Goal: Information Seeking & Learning: Learn about a topic

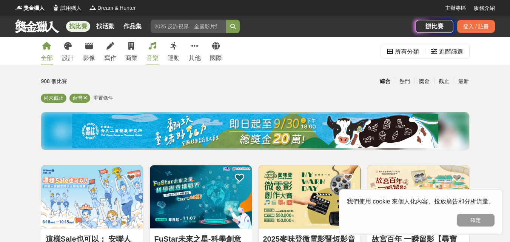
click at [151, 54] on div "音樂" at bounding box center [152, 58] width 12 height 9
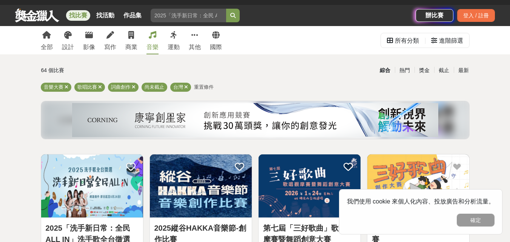
scroll to position [113, 0]
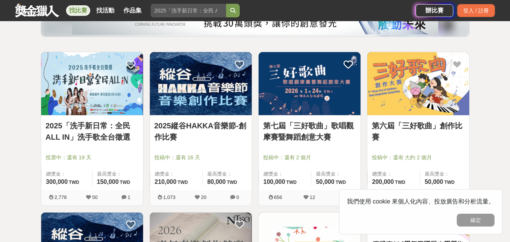
click at [107, 84] on img at bounding box center [92, 83] width 102 height 63
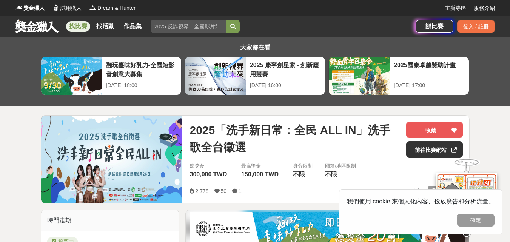
click at [78, 26] on link "找比賽" at bounding box center [78, 26] width 24 height 11
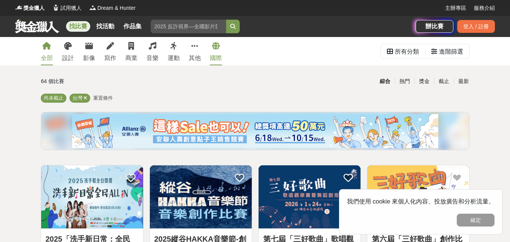
click at [214, 48] on icon at bounding box center [216, 46] width 8 height 8
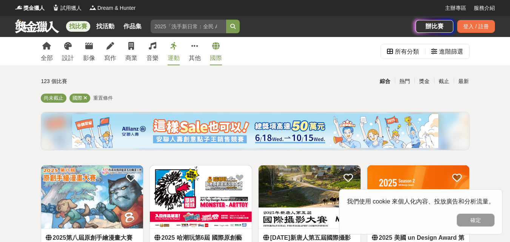
click at [175, 52] on link "運動" at bounding box center [174, 51] width 12 height 28
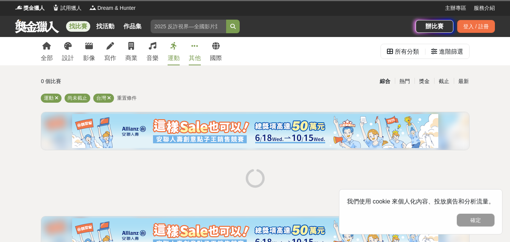
click at [196, 47] on icon at bounding box center [194, 46] width 7 height 8
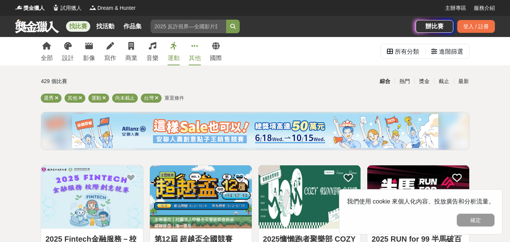
click at [173, 49] on icon at bounding box center [173, 46] width 7 height 8
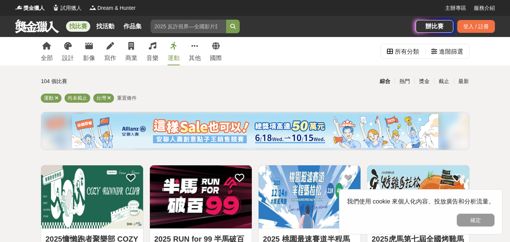
click at [160, 52] on div "全部 設計 影像 寫作 商業 音樂 運動 其他 國際" at bounding box center [131, 51] width 190 height 28
click at [156, 52] on link "音樂" at bounding box center [152, 51] width 12 height 28
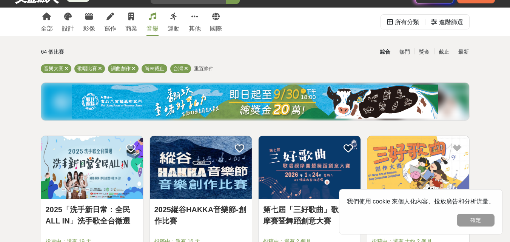
scroll to position [38, 0]
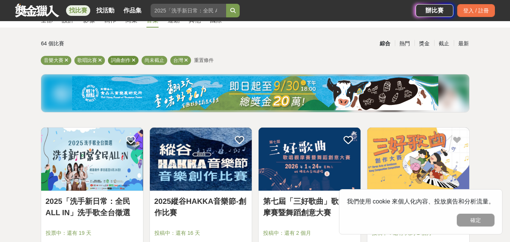
click at [133, 61] on icon at bounding box center [134, 60] width 4 height 5
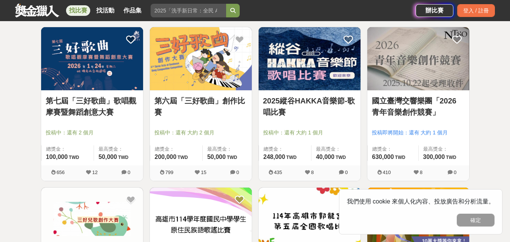
scroll to position [151, 0]
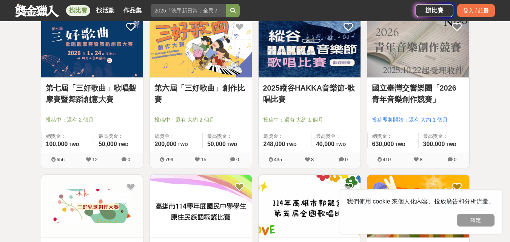
click at [121, 60] on img at bounding box center [92, 45] width 102 height 63
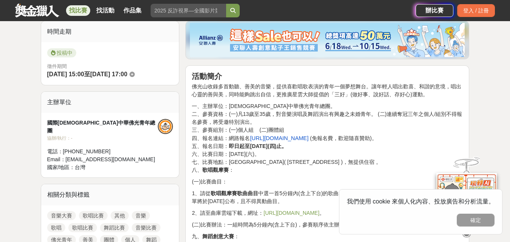
scroll to position [226, 0]
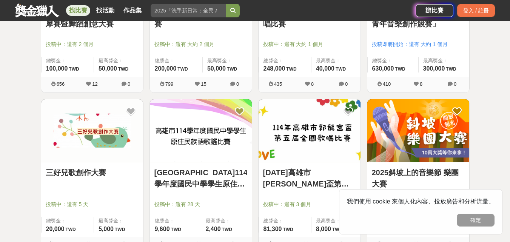
scroll to position [151, 0]
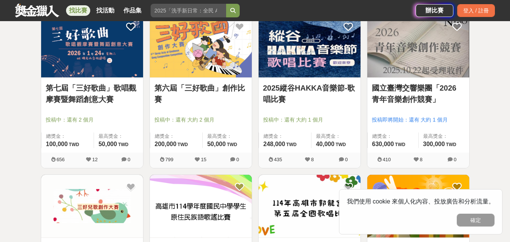
click at [202, 56] on img at bounding box center [201, 45] width 102 height 63
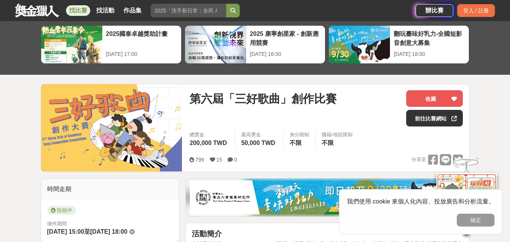
scroll to position [189, 0]
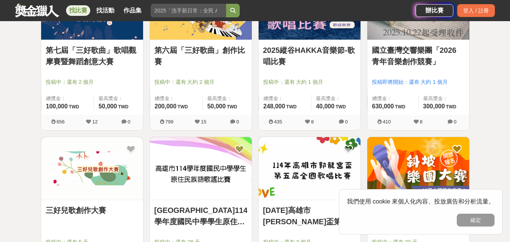
scroll to position [151, 0]
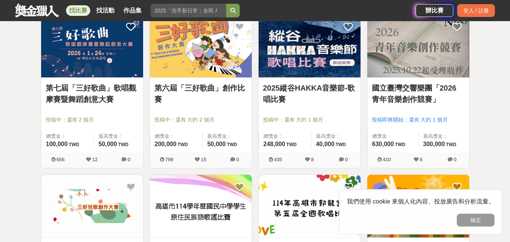
click at [317, 89] on link "2025縱谷HAKKA音樂節-歌唱比賽" at bounding box center [309, 93] width 93 height 23
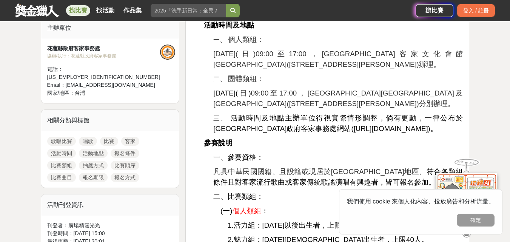
scroll to position [302, 0]
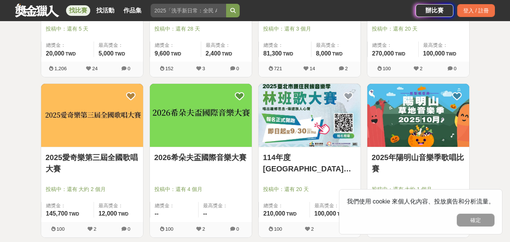
scroll to position [415, 0]
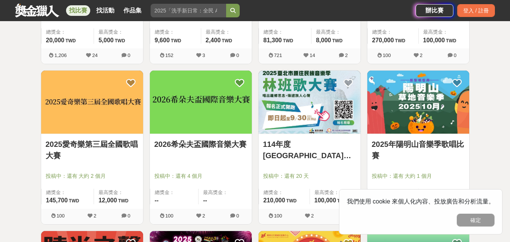
click at [119, 146] on link "2025愛奇樂第三屆全國歌唱大賽" at bounding box center [92, 150] width 93 height 23
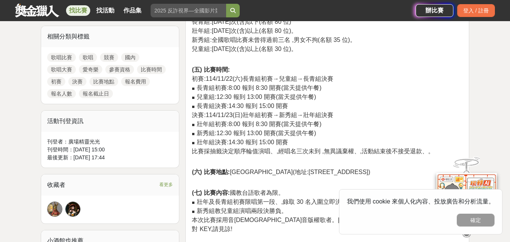
scroll to position [340, 0]
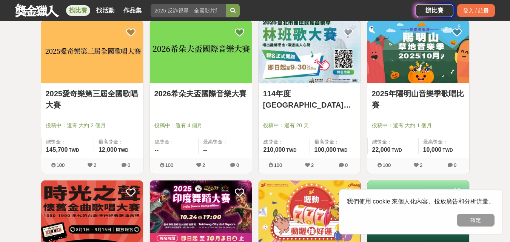
scroll to position [453, 0]
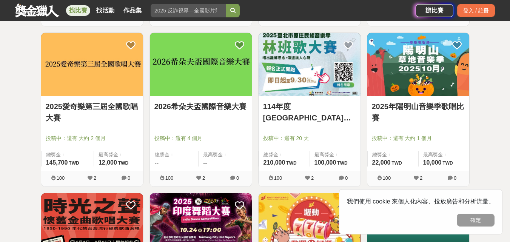
click at [425, 74] on img at bounding box center [418, 64] width 102 height 63
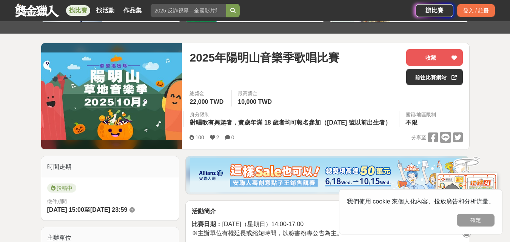
scroll to position [75, 0]
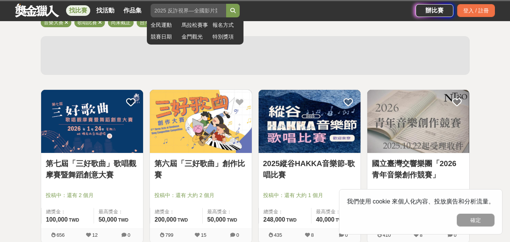
click at [198, 10] on input "search" at bounding box center [188, 11] width 75 height 14
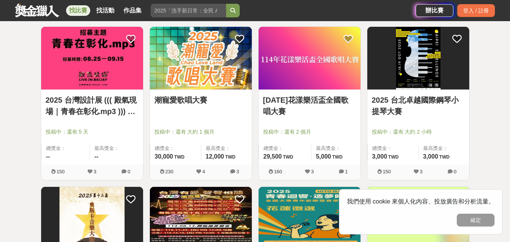
scroll to position [793, 0]
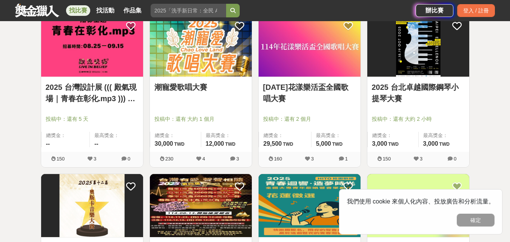
click at [203, 60] on img at bounding box center [201, 45] width 102 height 63
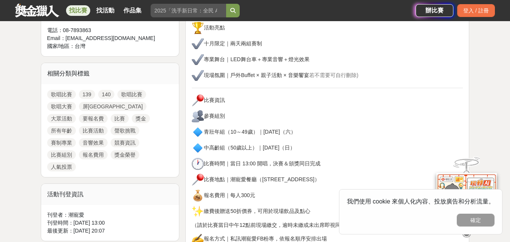
scroll to position [340, 0]
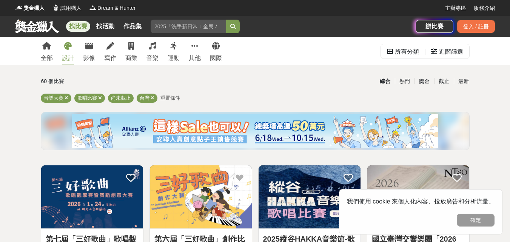
click at [69, 58] on div "設計" at bounding box center [68, 58] width 12 height 9
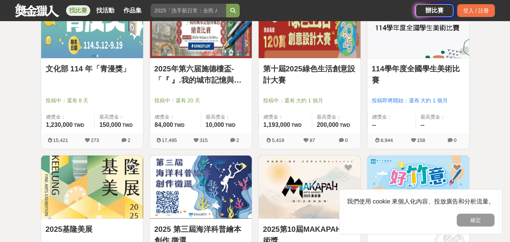
scroll to position [453, 0]
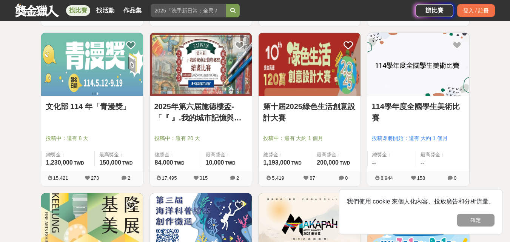
click at [411, 103] on link "114學年度全國學生美術比賽" at bounding box center [418, 112] width 93 height 23
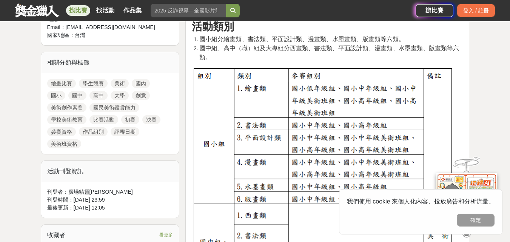
scroll to position [302, 0]
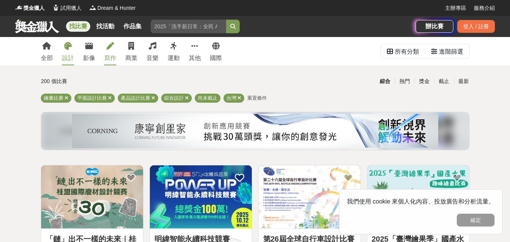
click at [112, 49] on icon at bounding box center [110, 46] width 8 height 8
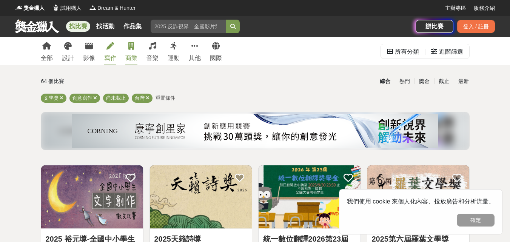
click at [132, 51] on link "商業" at bounding box center [131, 51] width 12 height 28
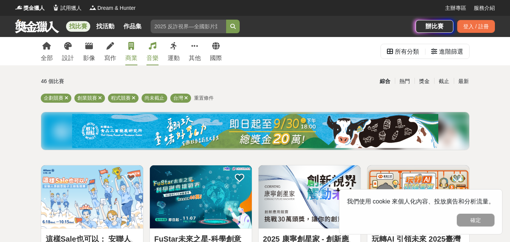
click at [151, 55] on div "音樂" at bounding box center [152, 58] width 12 height 9
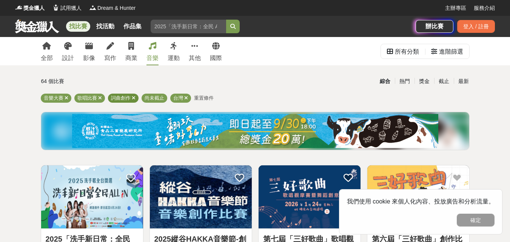
click at [133, 98] on icon at bounding box center [134, 97] width 4 height 5
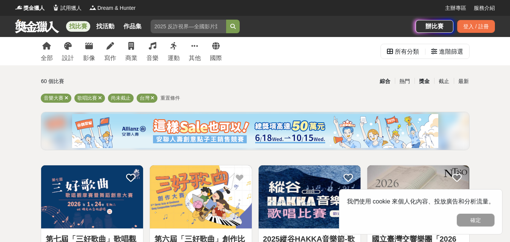
click at [423, 82] on div "獎金" at bounding box center [424, 81] width 20 height 13
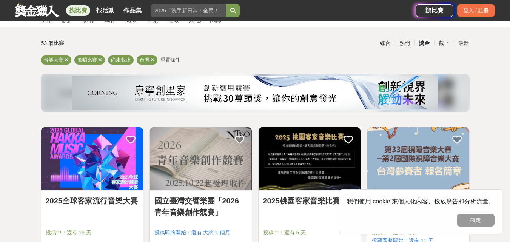
scroll to position [38, 0]
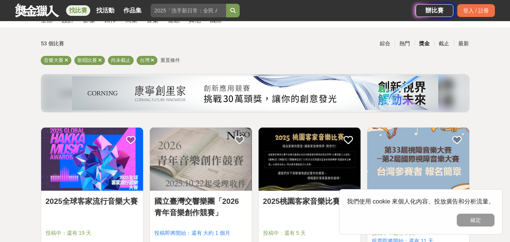
click at [426, 43] on div "獎金" at bounding box center [424, 43] width 20 height 13
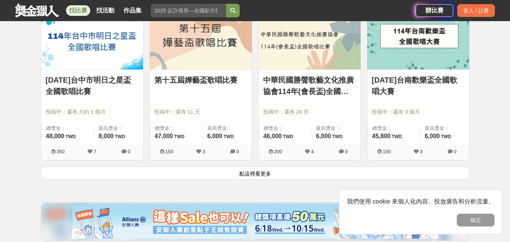
scroll to position [910, 0]
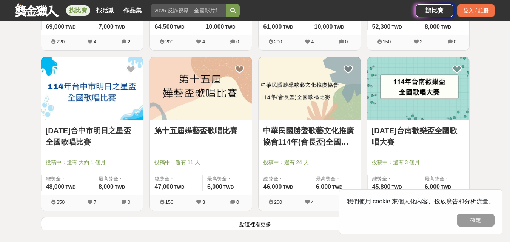
click at [412, 130] on link "[DATE]台南歡樂盃全國歌唱大賽" at bounding box center [418, 136] width 93 height 23
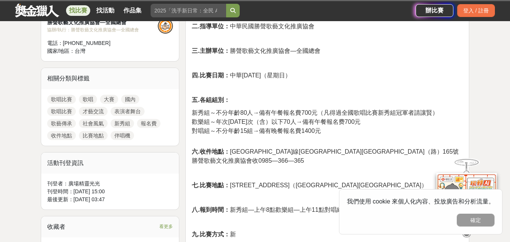
scroll to position [302, 0]
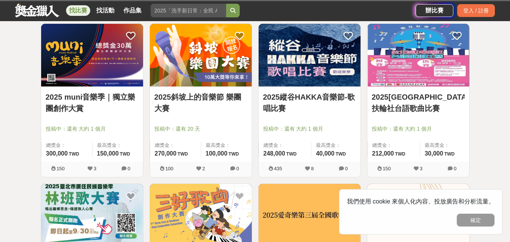
scroll to position [910, 0]
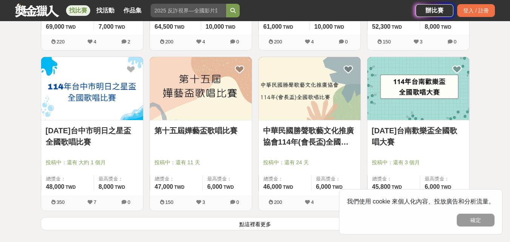
click at [115, 147] on link "[DATE]台中市明日之星盃全國歌唱比賽" at bounding box center [92, 136] width 93 height 23
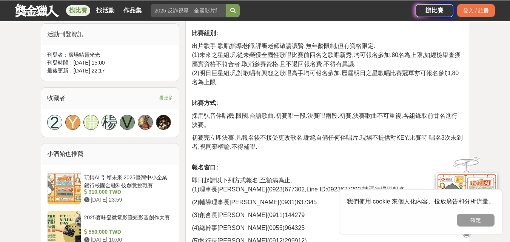
scroll to position [453, 0]
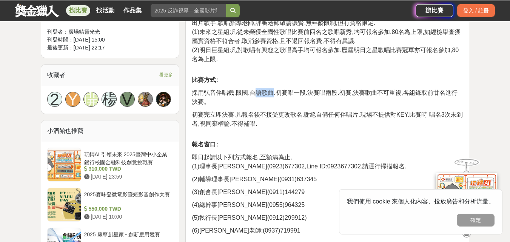
drag, startPoint x: 254, startPoint y: 93, endPoint x: 272, endPoint y: 93, distance: 18.5
click at [272, 93] on span "採用弘音伴唱機.限國.台語歌曲.初賽唱一段.決賽唱兩段.初賽,決賽歌曲不可重複,各組錄取前廿名進行決賽。" at bounding box center [324, 96] width 265 height 15
click at [288, 73] on div "臺中市明日之星歌藝發展協會 114年度明日之星盃全國歌唱比賽活動簡章 主旨: 為提倡正當休閒活動,藉由歌聲&歌藝交流,快樂享受舞台,增進社會和諧。 主辦單位:…" at bounding box center [327, 143] width 271 height 671
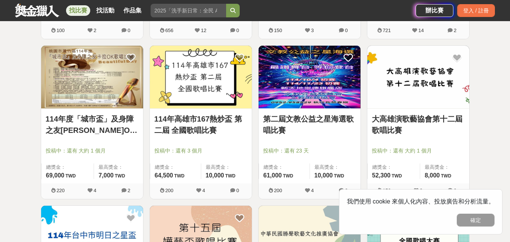
scroll to position [759, 0]
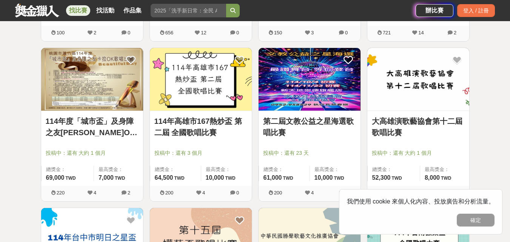
click at [312, 119] on link "第二屆文教公益之星海選歌唱比賽" at bounding box center [309, 126] width 93 height 23
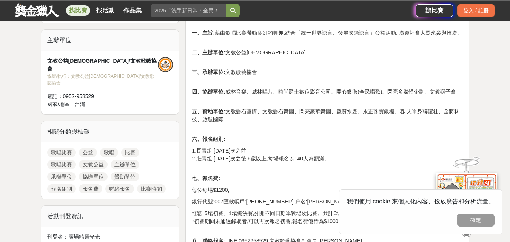
scroll to position [264, 0]
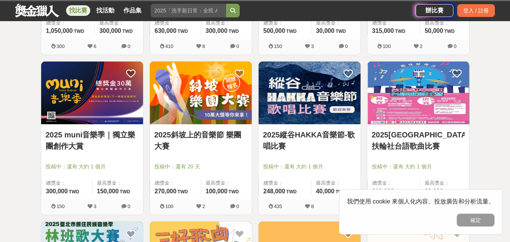
scroll to position [759, 0]
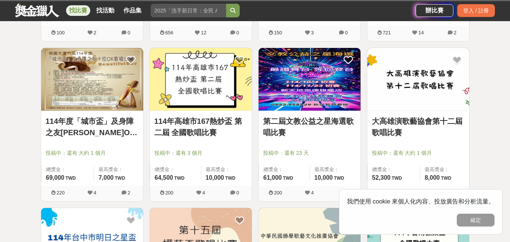
click at [308, 122] on link "第二屆文教公益之星海選歌唱比賽" at bounding box center [309, 126] width 93 height 23
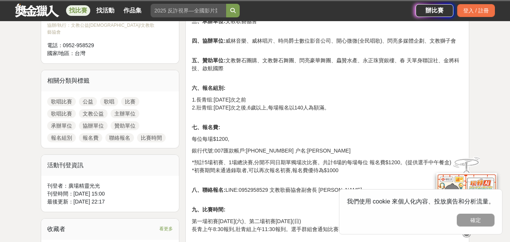
scroll to position [340, 0]
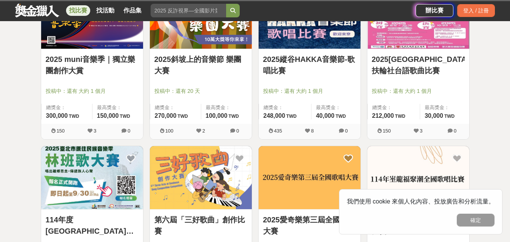
scroll to position [759, 0]
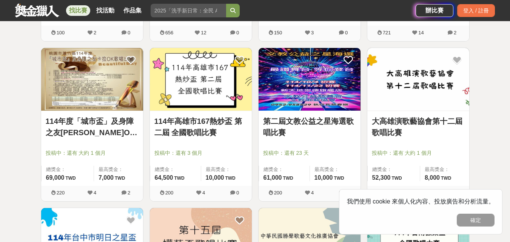
click at [117, 118] on link "114年度「城市盃」及身障之友[PERSON_NAME]OK歌唱比賽" at bounding box center [92, 126] width 93 height 23
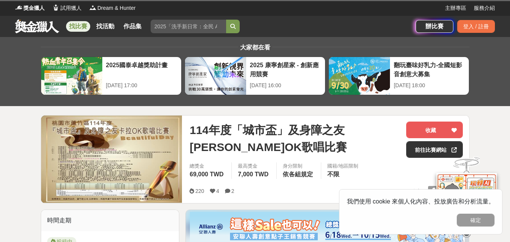
scroll to position [38, 0]
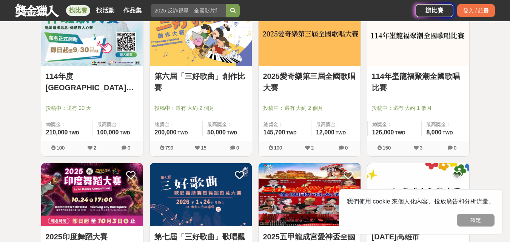
scroll to position [419, 0]
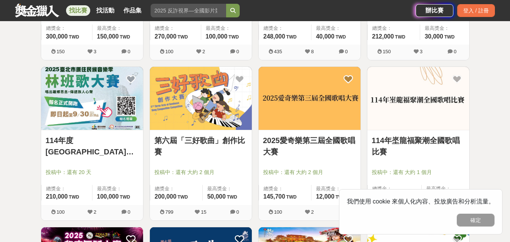
click at [419, 144] on link "114年埊龍福聚潮全國歌唱比賽" at bounding box center [418, 146] width 93 height 23
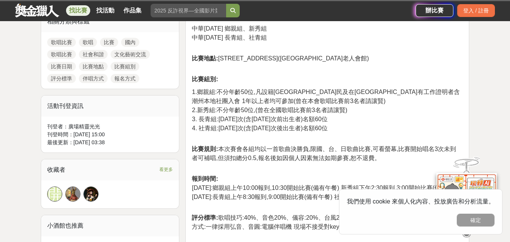
scroll to position [340, 0]
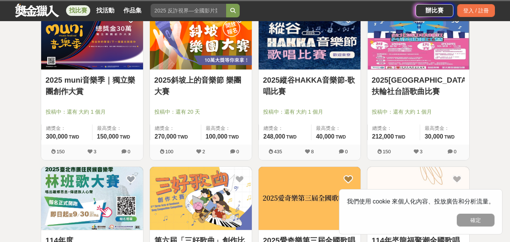
scroll to position [306, 0]
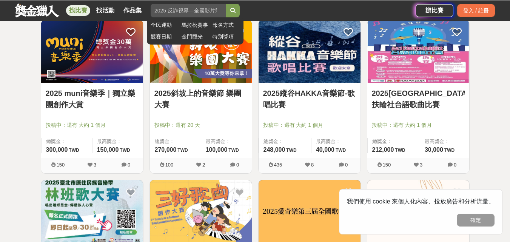
click at [177, 11] on input "search" at bounding box center [188, 11] width 75 height 14
type input "國中"
click at [226, 4] on button "submit" at bounding box center [233, 11] width 14 height 14
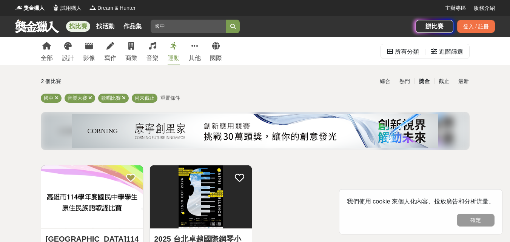
click at [173, 54] on div "運動" at bounding box center [174, 58] width 12 height 9
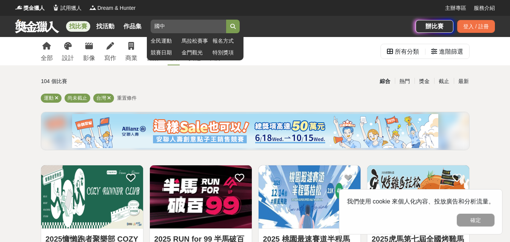
click at [233, 25] on button "submit" at bounding box center [233, 27] width 14 height 14
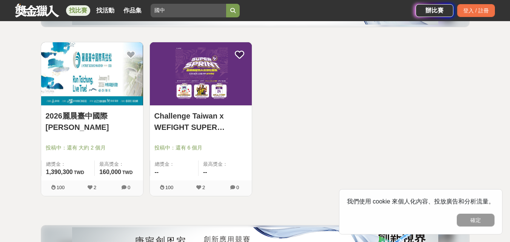
scroll to position [75, 0]
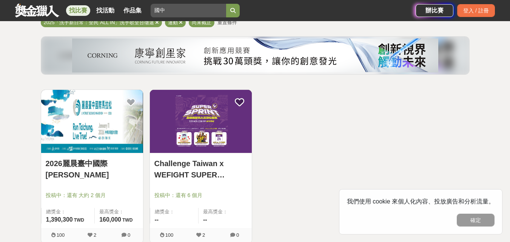
click at [103, 162] on link "2026麗晨臺中國際[PERSON_NAME]" at bounding box center [92, 169] width 93 height 23
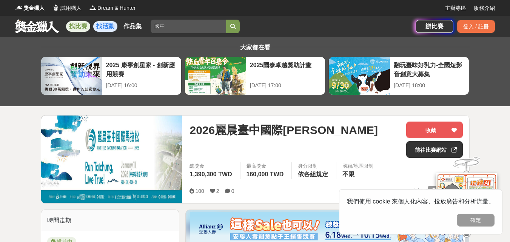
click at [106, 28] on link "找活動" at bounding box center [105, 26] width 24 height 11
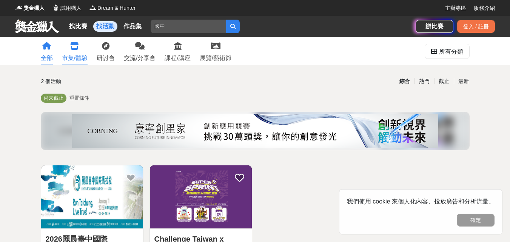
click at [77, 46] on icon at bounding box center [74, 46] width 9 height 8
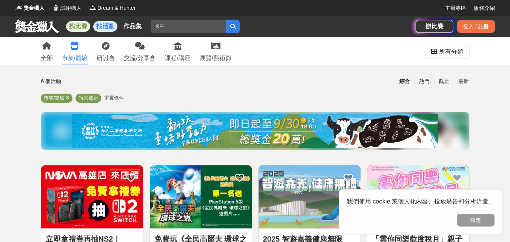
click at [80, 24] on link "找比賽" at bounding box center [78, 26] width 24 height 11
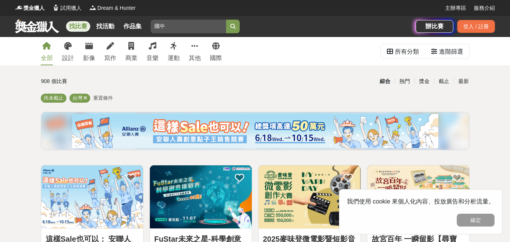
click at [243, 25] on div "找比賽 找活動 作品集 國中 全民運動 [PERSON_NAME]賽事 報名方式 競賽日期 金門觀光 特別獎項" at bounding box center [215, 26] width 400 height 21
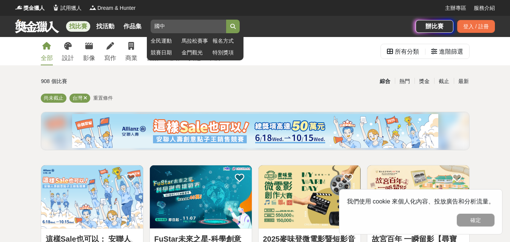
click at [239, 25] on button "submit" at bounding box center [233, 27] width 14 height 14
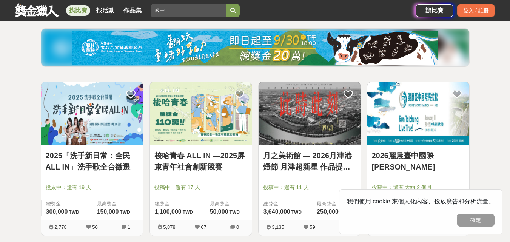
scroll to position [75, 0]
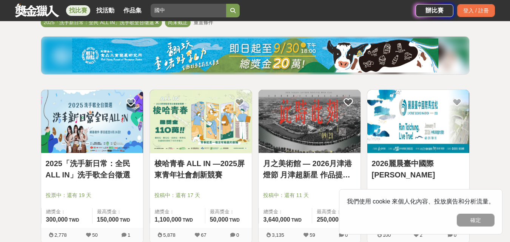
click at [103, 147] on img at bounding box center [92, 121] width 102 height 63
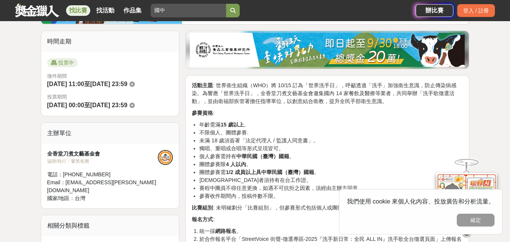
scroll to position [189, 0]
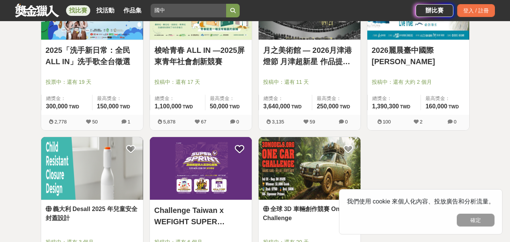
scroll to position [75, 0]
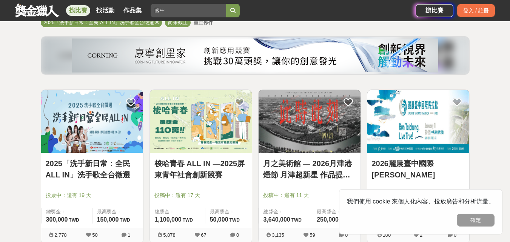
click at [215, 182] on div at bounding box center [202, 184] width 97 height 9
click at [214, 178] on link "梭哈青春 ALL IN —2025屏東青年社會創新競賽" at bounding box center [200, 169] width 93 height 23
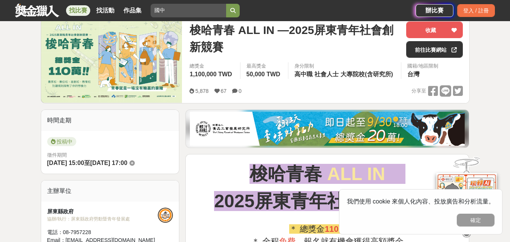
scroll to position [113, 0]
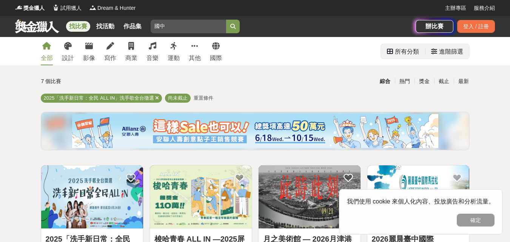
click at [410, 51] on div "所有分類" at bounding box center [407, 51] width 24 height 15
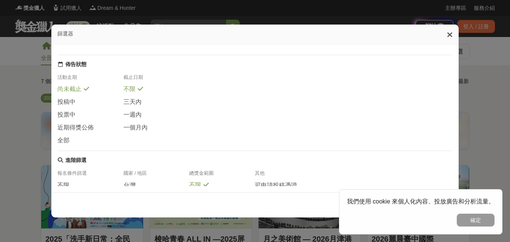
scroll to position [75, 0]
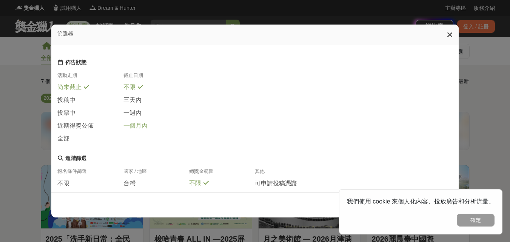
click at [142, 130] on span "一個月內" at bounding box center [135, 126] width 24 height 8
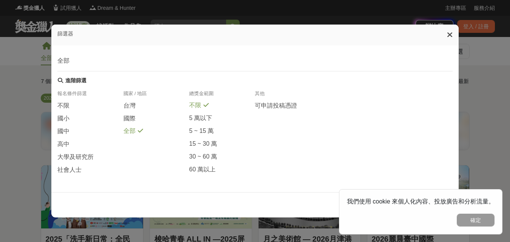
scroll to position [171, 0]
click at [64, 132] on span "國中" at bounding box center [63, 132] width 12 height 8
click at [450, 35] on icon at bounding box center [450, 35] width 6 height 8
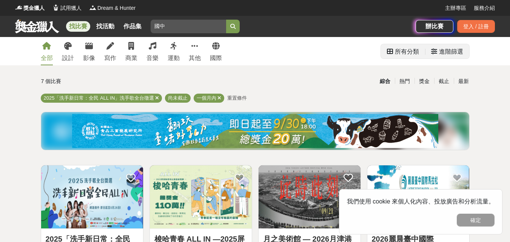
click at [409, 49] on div "所有分類" at bounding box center [407, 51] width 24 height 15
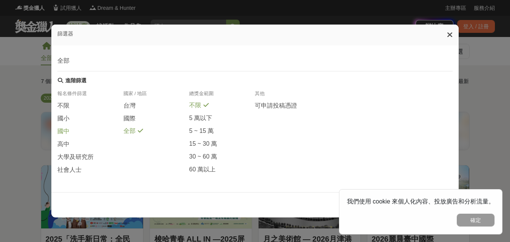
click at [62, 129] on span "國中" at bounding box center [63, 132] width 12 height 8
click at [478, 218] on button "確定" at bounding box center [476, 220] width 38 height 13
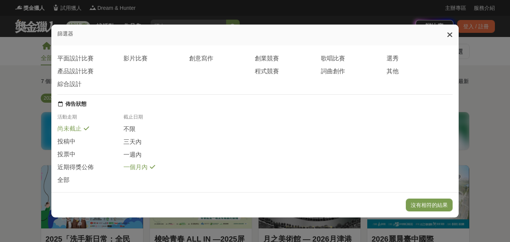
scroll to position [0, 0]
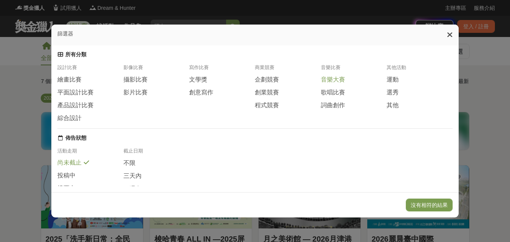
click at [343, 84] on span "音樂大賽" at bounding box center [333, 80] width 24 height 8
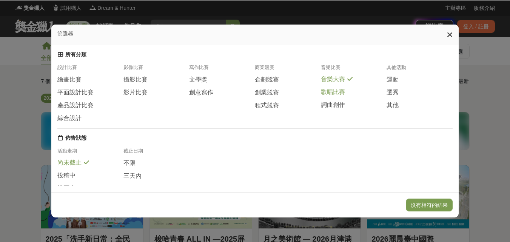
click at [339, 94] on span "歌唱比賽" at bounding box center [333, 92] width 24 height 8
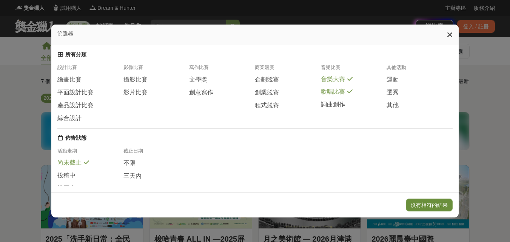
click at [427, 205] on button "沒有相符的結果" at bounding box center [429, 205] width 47 height 13
